Goal: Information Seeking & Learning: Learn about a topic

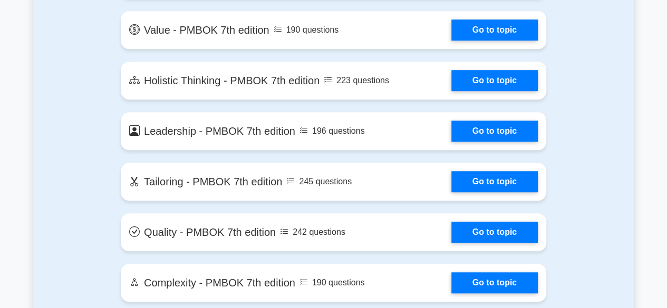
scroll to position [2477, 0]
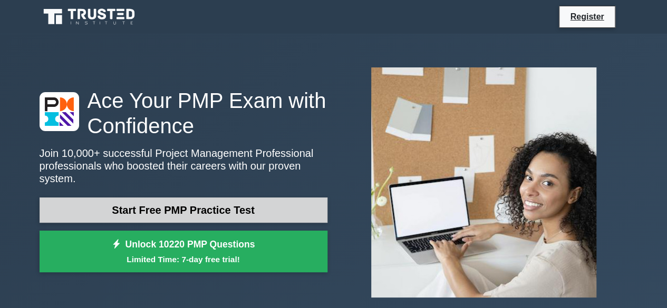
click at [195, 209] on link "Start Free PMP Practice Test" at bounding box center [184, 210] width 288 height 25
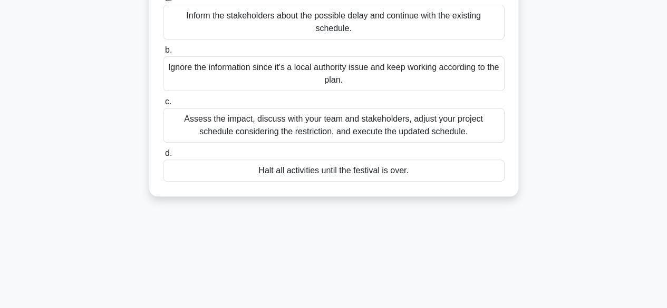
scroll to position [158, 0]
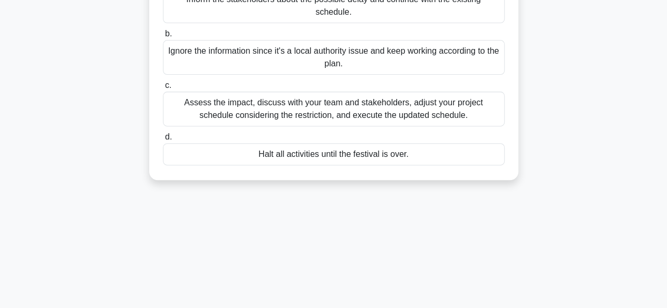
click at [178, 101] on div "Assess the impact, discuss with your team and stakeholders, adjust your project…" at bounding box center [334, 109] width 342 height 35
click at [163, 89] on input "c. Assess the impact, discuss with your team and stakeholders, adjust your proj…" at bounding box center [163, 85] width 0 height 7
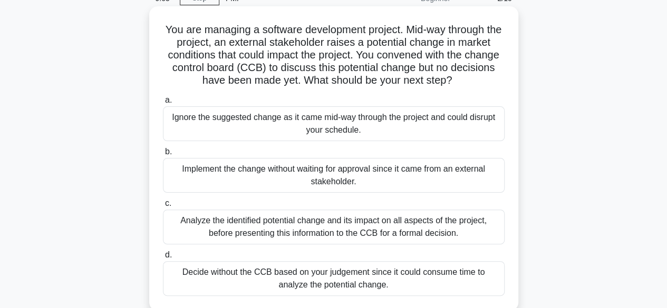
scroll to position [105, 0]
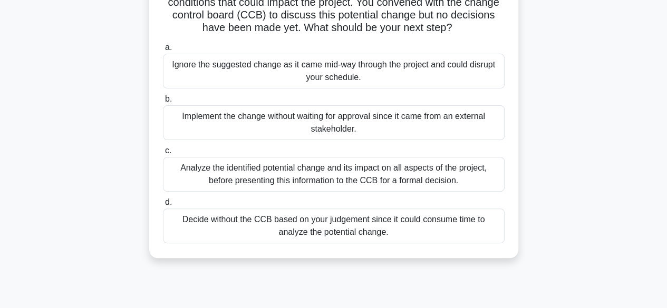
click at [218, 169] on div "Analyze the identified potential change and its impact on all aspects of the pr…" at bounding box center [334, 174] width 342 height 35
click at [163, 154] on input "c. Analyze the identified potential change and its impact on all aspects of the…" at bounding box center [163, 151] width 0 height 7
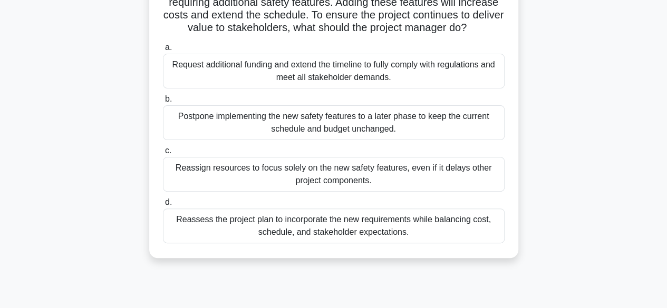
click at [272, 225] on div "Reassess the project plan to incorporate the new requirements while balancing c…" at bounding box center [334, 226] width 342 height 35
click at [163, 206] on input "d. Reassess the project plan to incorporate the new requirements while balancin…" at bounding box center [163, 202] width 0 height 7
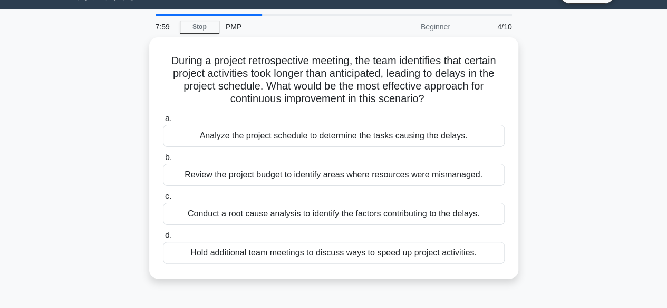
scroll to position [0, 0]
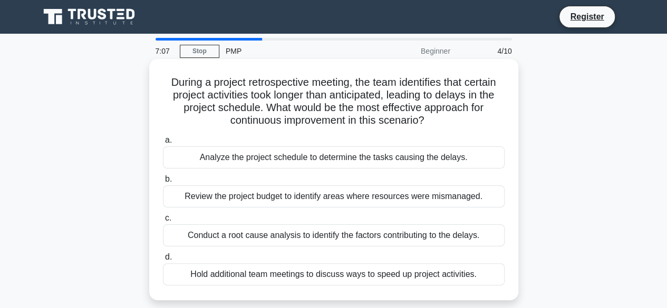
click at [271, 237] on div "Conduct a root cause analysis to identify the factors contributing to the delay…" at bounding box center [334, 236] width 342 height 22
click at [163, 222] on input "c. Conduct a root cause analysis to identify the factors contributing to the de…" at bounding box center [163, 218] width 0 height 7
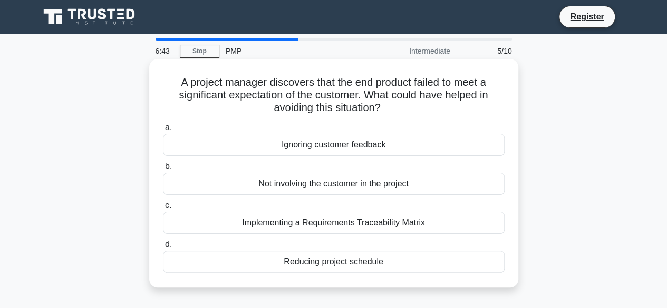
click at [279, 221] on div "Implementing a Requirements Traceability Matrix" at bounding box center [334, 223] width 342 height 22
click at [163, 209] on input "c. Implementing a Requirements Traceability Matrix" at bounding box center [163, 205] width 0 height 7
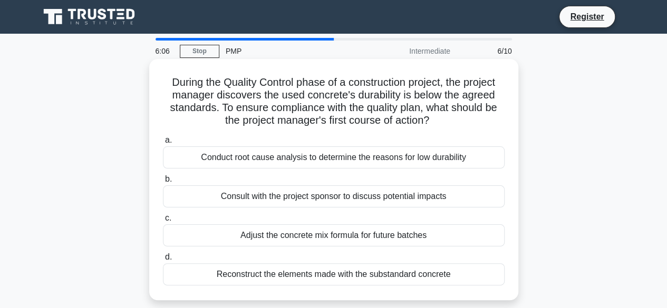
click at [278, 239] on div "Adjust the concrete mix formula for future batches" at bounding box center [334, 236] width 342 height 22
click at [163, 222] on input "c. Adjust the concrete mix formula for future batches" at bounding box center [163, 218] width 0 height 7
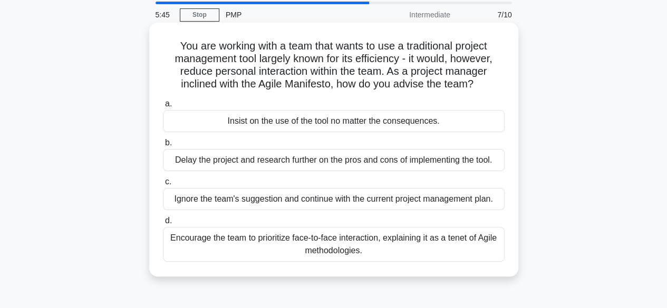
scroll to position [53, 0]
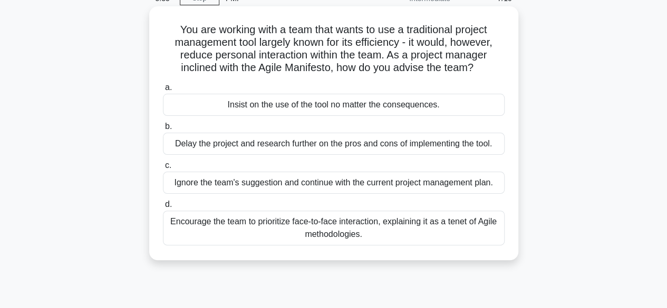
click at [262, 224] on div "Encourage the team to prioritize face-to-face interaction, explaining it as a t…" at bounding box center [334, 228] width 342 height 35
click at [163, 208] on input "d. Encourage the team to prioritize face-to-face interaction, explaining it as …" at bounding box center [163, 204] width 0 height 7
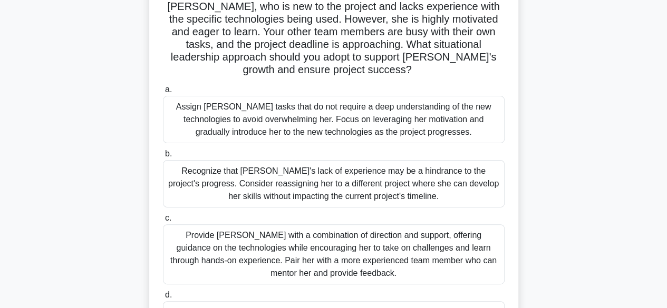
scroll to position [105, 0]
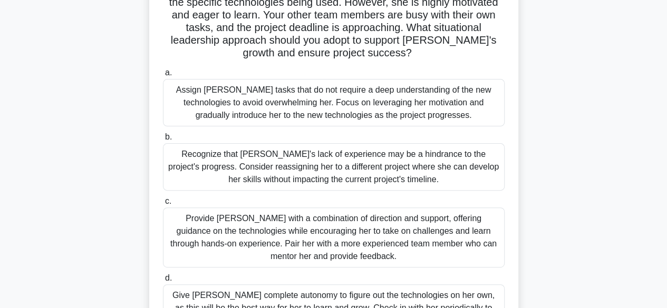
click at [290, 221] on div "Provide Sarah with a combination of direction and support, offering guidance on…" at bounding box center [334, 238] width 342 height 60
click at [163, 205] on input "c. Provide Sarah with a combination of direction and support, offering guidance…" at bounding box center [163, 201] width 0 height 7
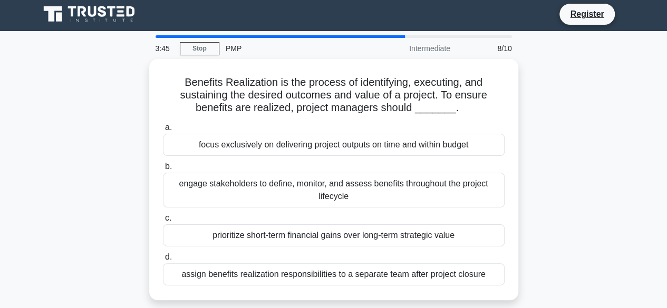
scroll to position [0, 0]
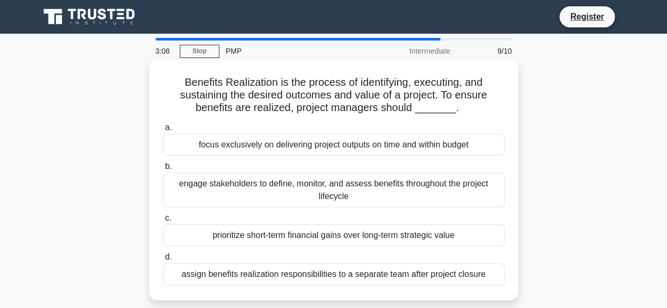
click at [180, 183] on div "engage stakeholders to define, monitor, and assess benefits throughout the proj…" at bounding box center [334, 190] width 342 height 35
click at [163, 170] on input "b. engage stakeholders to define, monitor, and assess benefits throughout the p…" at bounding box center [163, 166] width 0 height 7
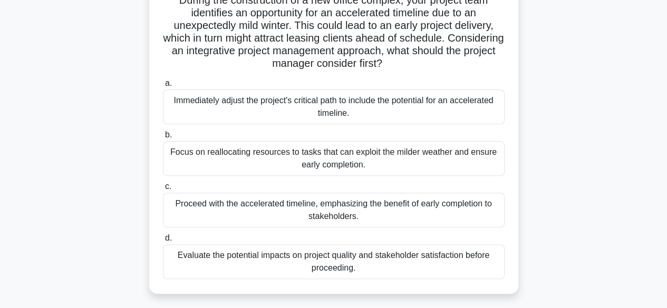
scroll to position [105, 0]
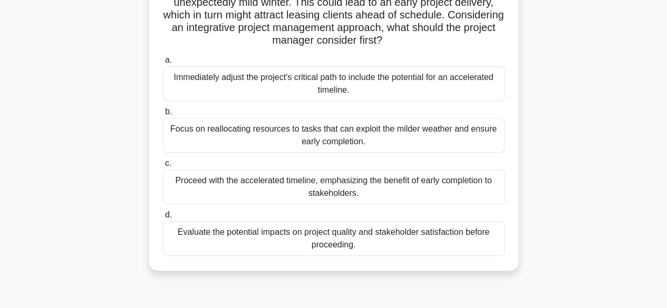
click at [238, 183] on div "Proceed with the accelerated timeline, emphasizing the benefit of early complet…" at bounding box center [334, 187] width 342 height 35
click at [163, 167] on input "c. Proceed with the accelerated timeline, emphasizing the benefit of early comp…" at bounding box center [163, 163] width 0 height 7
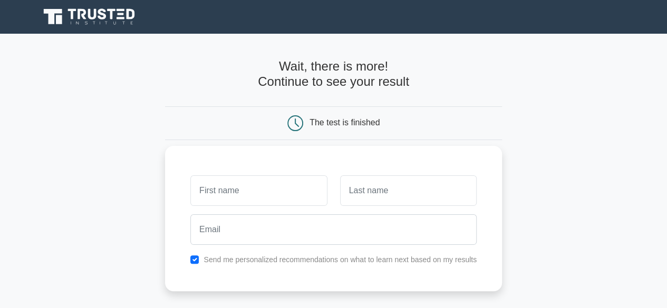
click at [238, 192] on input "text" at bounding box center [258, 191] width 137 height 31
type input "Kalekye"
click at [377, 198] on input "text" at bounding box center [408, 191] width 137 height 31
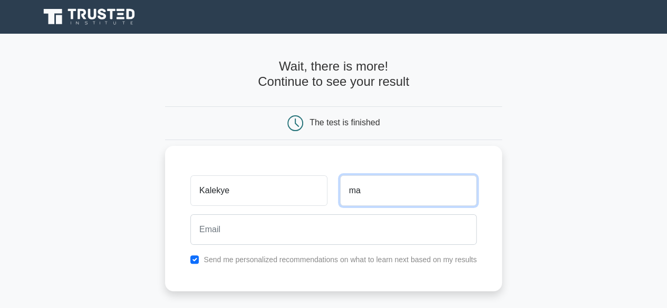
type input "m"
type input "Mailu"
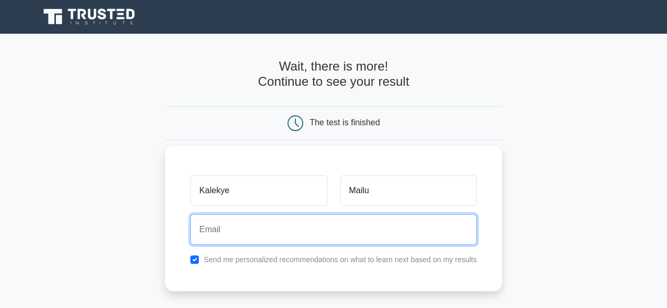
click at [318, 218] on input "email" at bounding box center [333, 230] width 286 height 31
type input "fmailu2001@gmail.com"
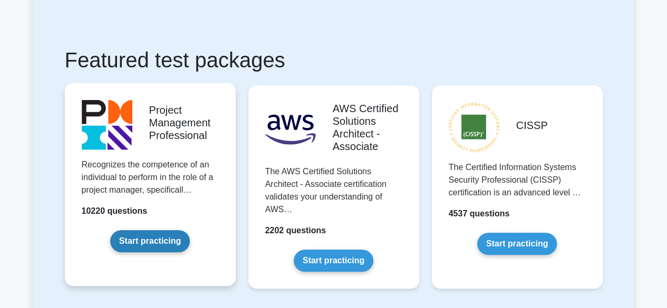
scroll to position [264, 0]
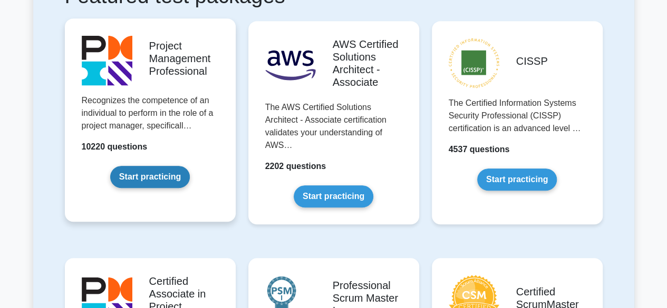
click at [173, 170] on link "Start practicing" at bounding box center [150, 177] width 80 height 22
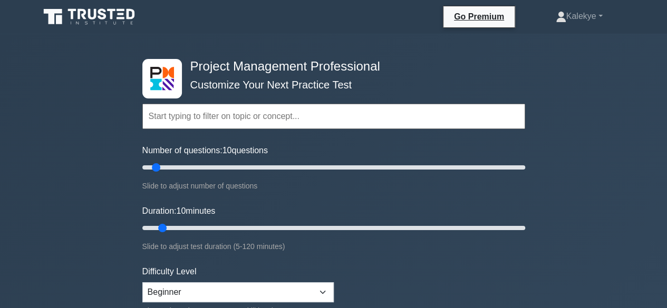
click at [223, 120] on input "text" at bounding box center [333, 116] width 383 height 25
click at [305, 118] on input "text" at bounding box center [333, 116] width 383 height 25
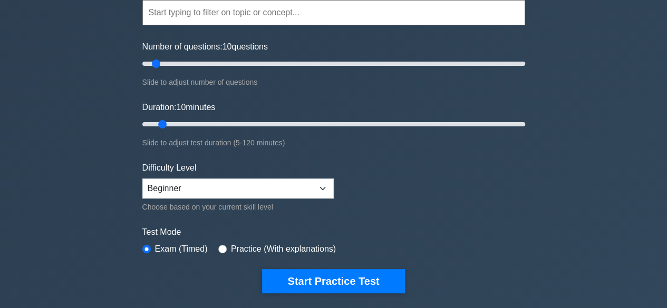
scroll to position [105, 0]
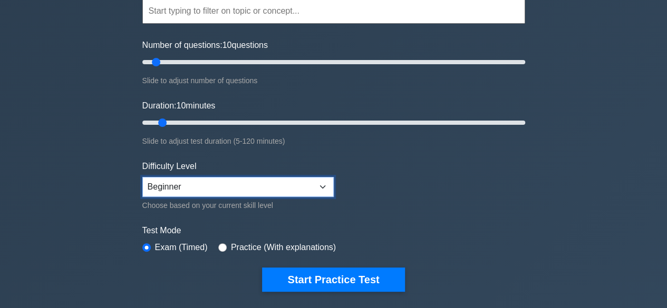
click at [323, 189] on select "Beginner Intermediate Expert" at bounding box center [237, 187] width 191 height 20
click at [142, 177] on select "Beginner Intermediate Expert" at bounding box center [237, 187] width 191 height 20
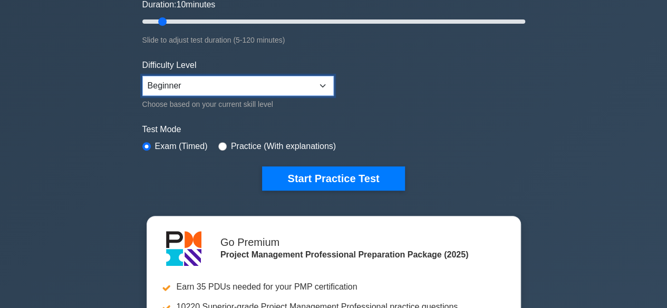
scroll to position [211, 0]
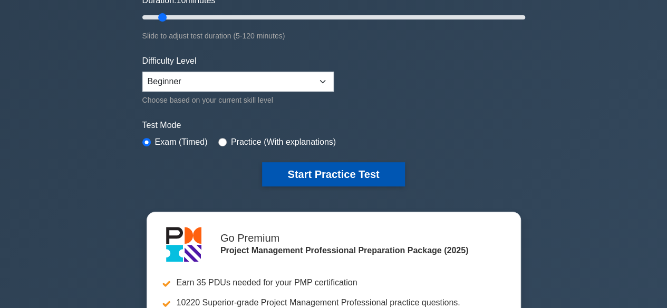
click at [284, 169] on button "Start Practice Test" at bounding box center [333, 174] width 142 height 24
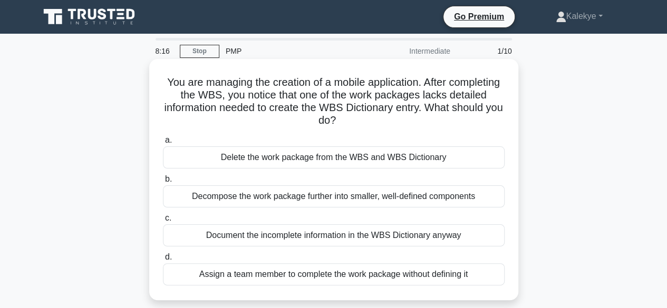
click at [303, 202] on div "Decompose the work package further into smaller, well-defined components" at bounding box center [334, 197] width 342 height 22
click at [163, 183] on input "b. Decompose the work package further into smaller, well-defined components" at bounding box center [163, 179] width 0 height 7
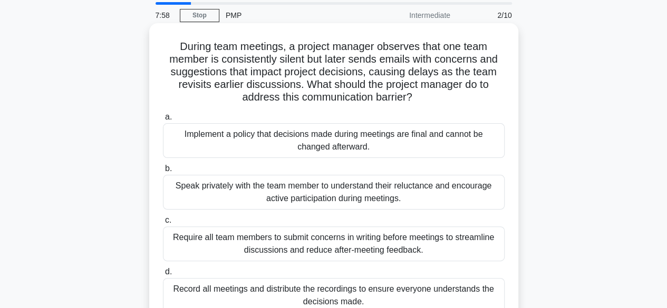
scroll to position [53, 0]
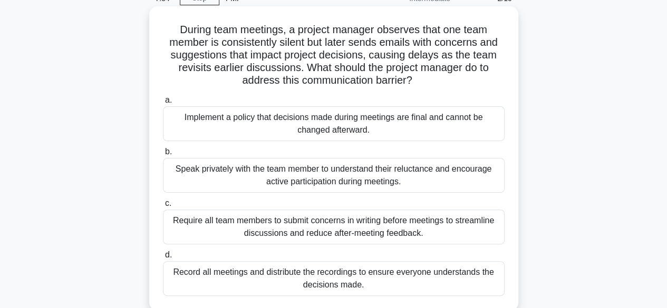
click at [305, 182] on div "Speak privately with the team member to understand their reluctance and encoura…" at bounding box center [334, 175] width 342 height 35
click at [163, 155] on input "b. Speak privately with the team member to understand their reluctance and enco…" at bounding box center [163, 152] width 0 height 7
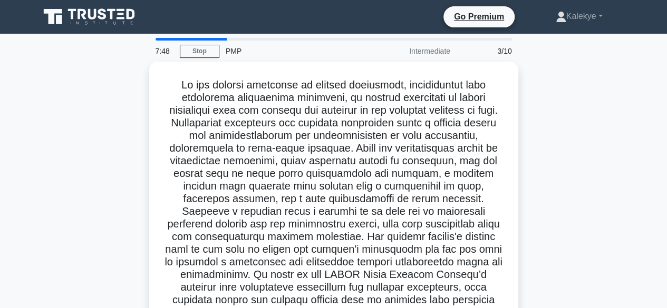
scroll to position [261, 0]
